Goal: Task Accomplishment & Management: Manage account settings

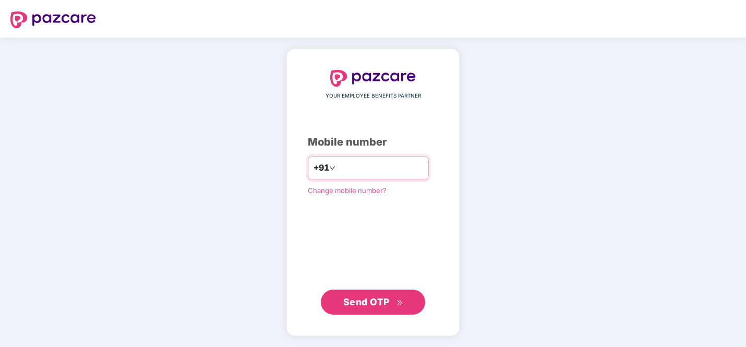
click at [341, 160] on input "number" at bounding box center [381, 168] width 86 height 17
click at [349, 304] on span "Send OTP" at bounding box center [366, 301] width 46 height 11
click at [342, 165] on input "**********" at bounding box center [381, 168] width 86 height 17
type input "**********"
click at [378, 298] on span "Send OTP" at bounding box center [366, 301] width 46 height 11
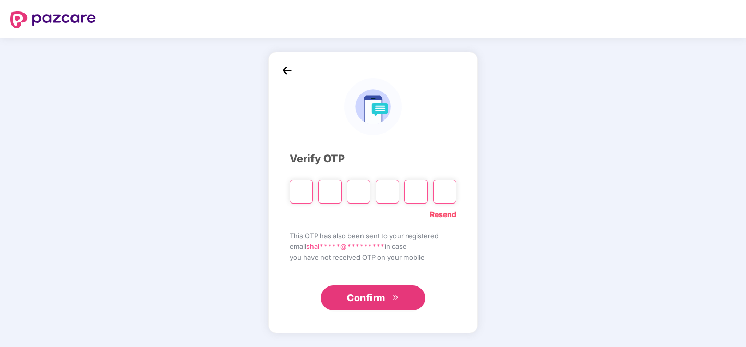
click at [298, 190] on input "Please enter verification code. Digit 1" at bounding box center [301, 192] width 23 height 24
type input "*"
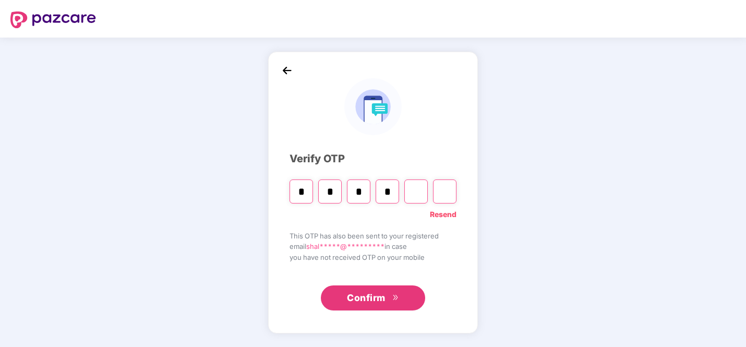
type input "*"
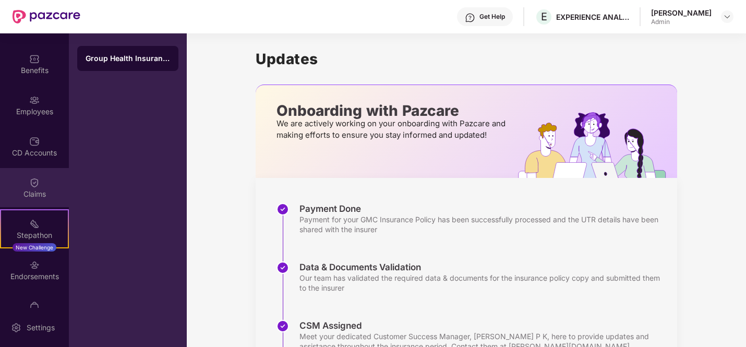
scroll to position [73, 0]
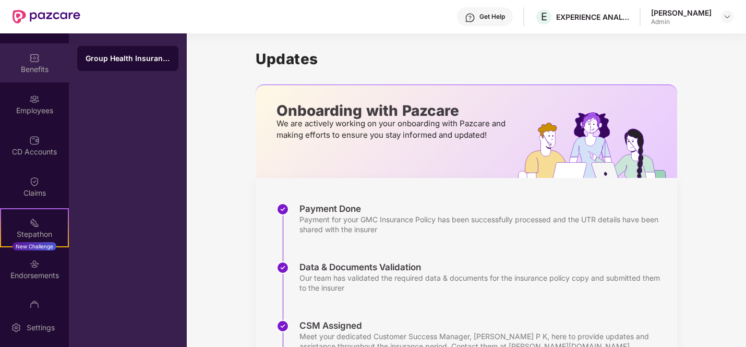
click at [34, 65] on div "Benefits" at bounding box center [34, 69] width 69 height 10
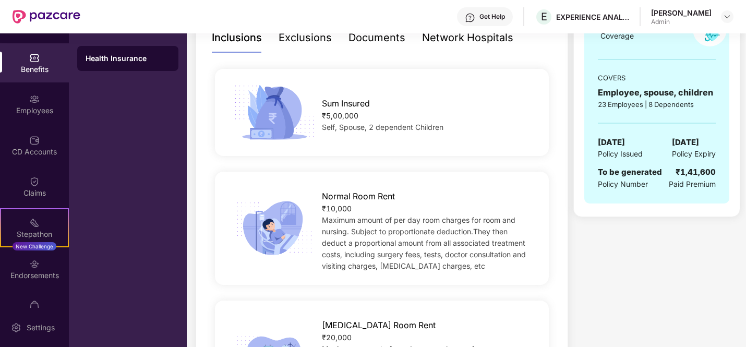
scroll to position [0, 0]
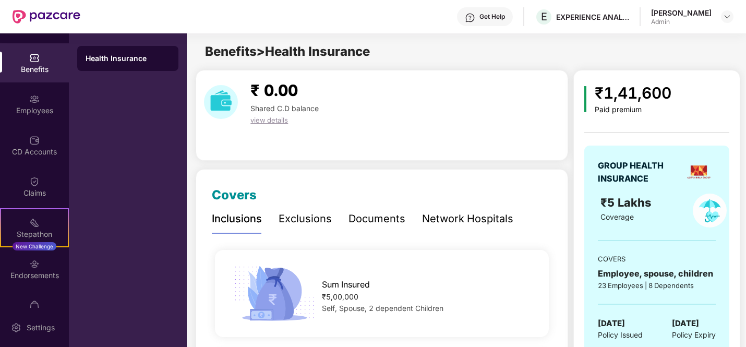
click at [726, 26] on div "Get Help E EXPERIENCE ANALYTICS INDIA PVT LTD [PERSON_NAME] Admin" at bounding box center [406, 16] width 653 height 33
click at [726, 19] on img at bounding box center [727, 17] width 8 height 8
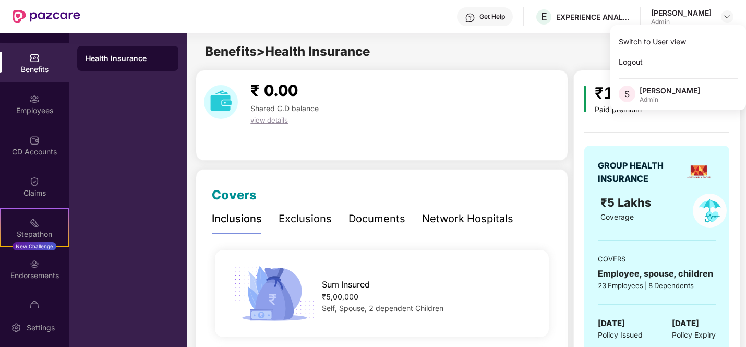
click at [462, 60] on div "Benefits > Health Insurance" at bounding box center [466, 52] width 558 height 20
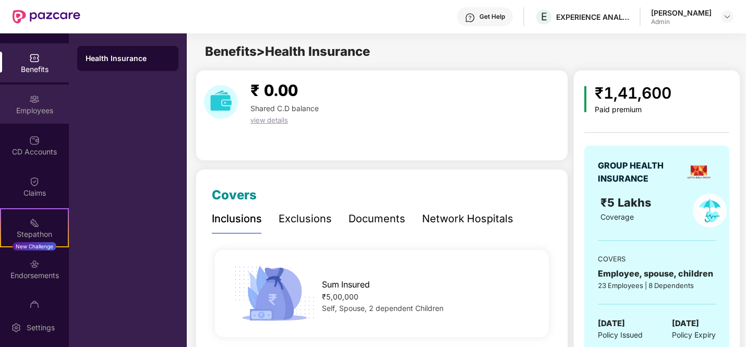
click at [35, 109] on div "Employees" at bounding box center [34, 110] width 69 height 10
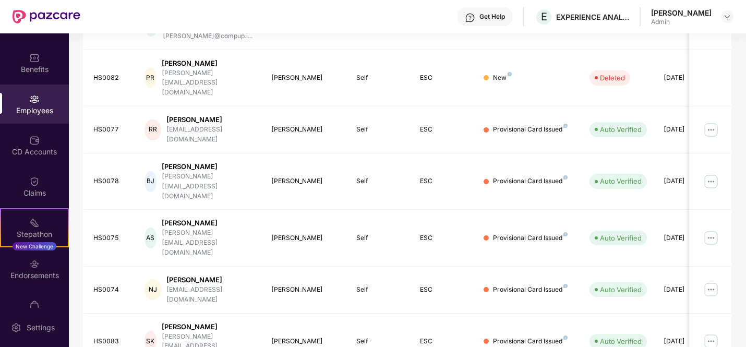
scroll to position [294, 0]
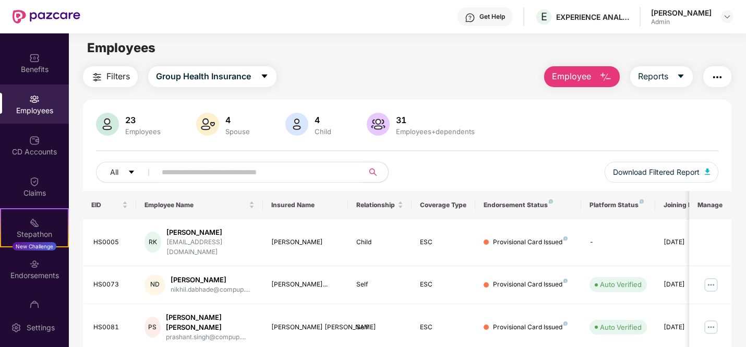
scroll to position [35, 0]
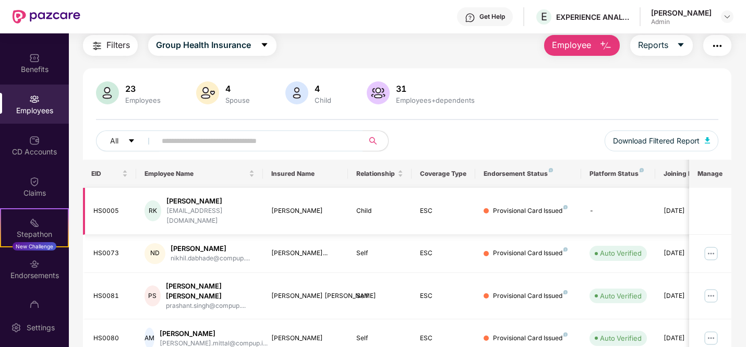
click at [194, 208] on div "[EMAIL_ADDRESS][DOMAIN_NAME]" at bounding box center [210, 216] width 88 height 20
click at [204, 205] on div "[PERSON_NAME]" at bounding box center [210, 201] width 88 height 10
click at [518, 207] on div "Provisional Card Issued" at bounding box center [530, 211] width 75 height 10
click at [333, 206] on div "[PERSON_NAME]" at bounding box center [305, 211] width 68 height 10
click at [287, 206] on div "[PERSON_NAME]" at bounding box center [305, 211] width 68 height 10
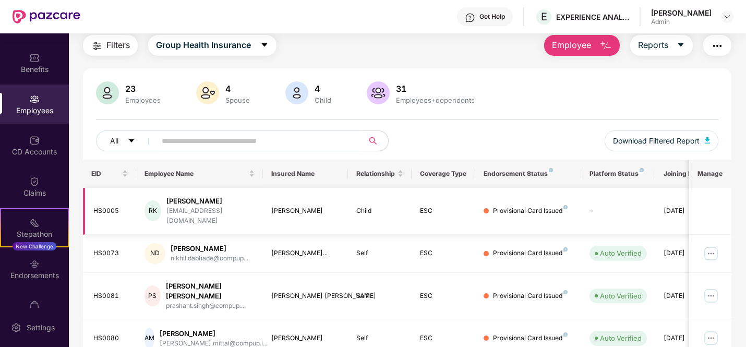
click at [200, 204] on div "[PERSON_NAME]" at bounding box center [210, 201] width 88 height 10
click at [183, 201] on div "[PERSON_NAME]" at bounding box center [210, 201] width 88 height 10
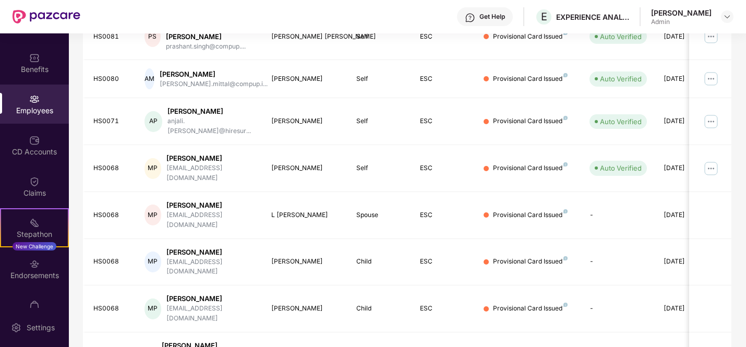
click at [656, 337] on div "EID Employee Name Insured Name Relationship Coverage Type Endorsement Status Pl…" at bounding box center [407, 163] width 649 height 527
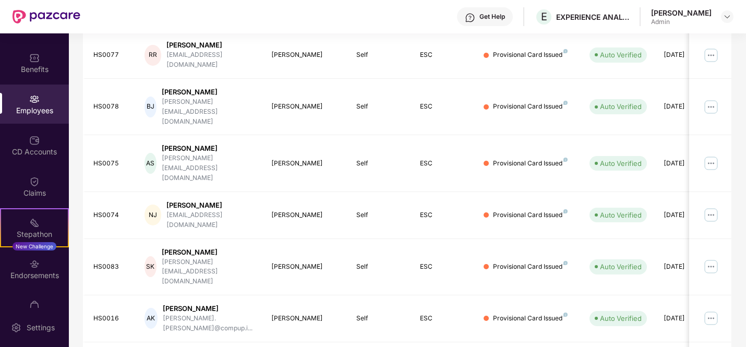
scroll to position [258, 0]
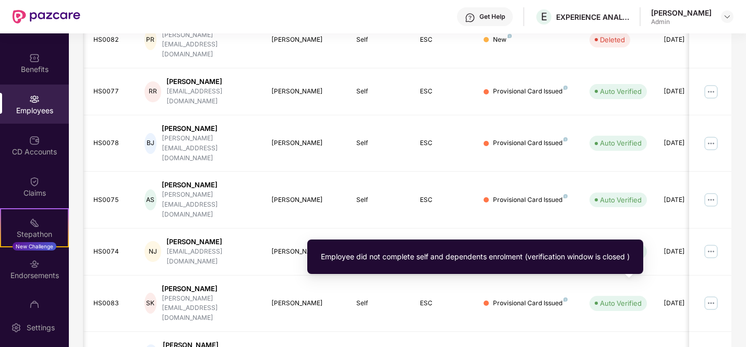
scroll to position [0, 29]
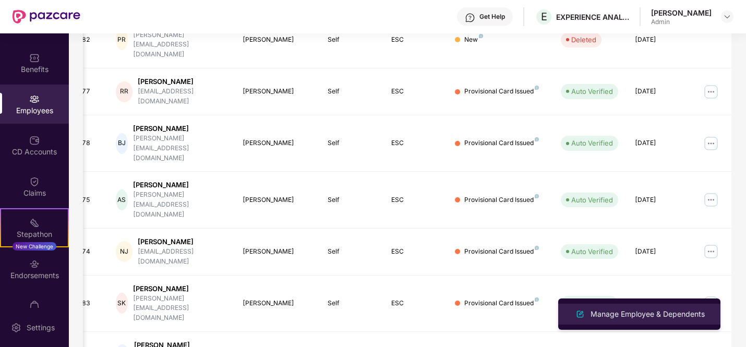
click at [641, 314] on div "Manage Employee & Dependents" at bounding box center [648, 313] width 118 height 11
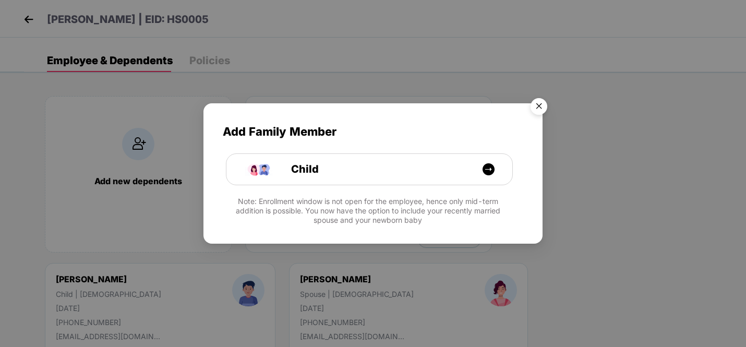
click at [535, 104] on img "Close" at bounding box center [539, 107] width 29 height 29
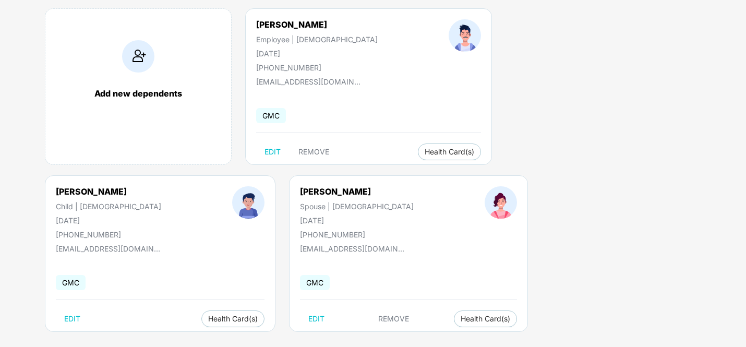
scroll to position [0, 0]
